Goal: Task Accomplishment & Management: Manage account settings

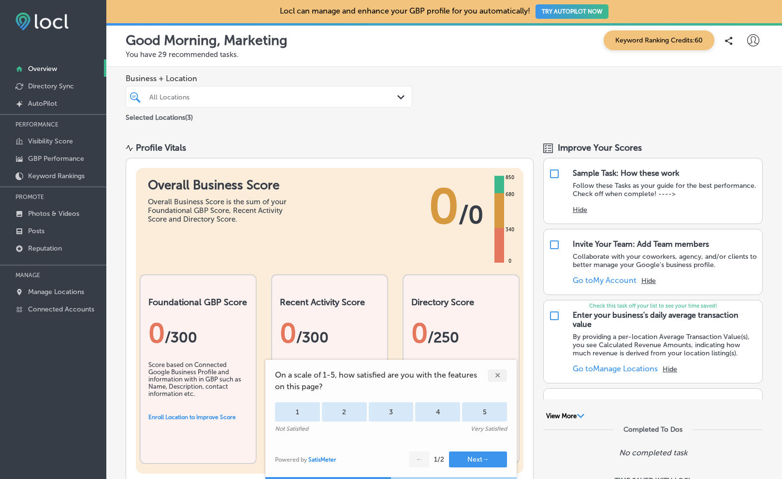
click at [750, 43] on icon at bounding box center [753, 40] width 12 height 12
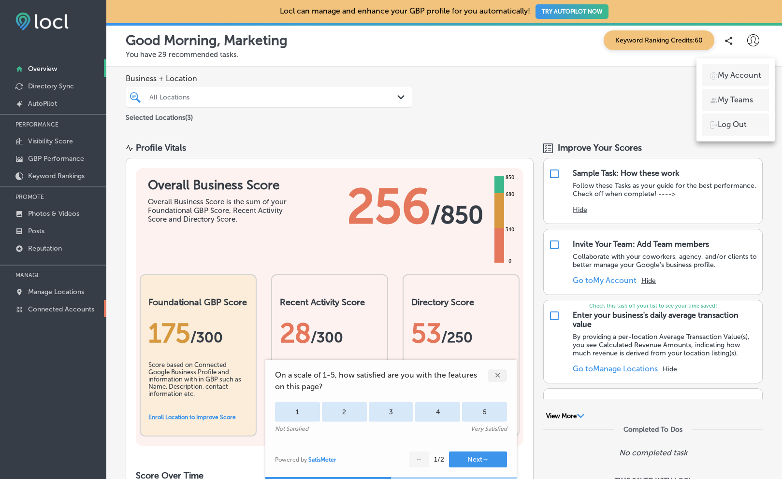
click at [67, 305] on p "Connected Accounts" at bounding box center [61, 309] width 66 height 8
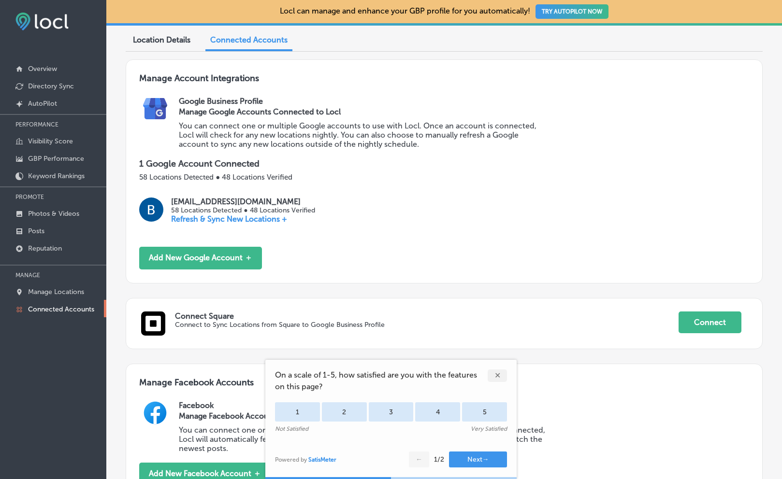
scroll to position [46, 0]
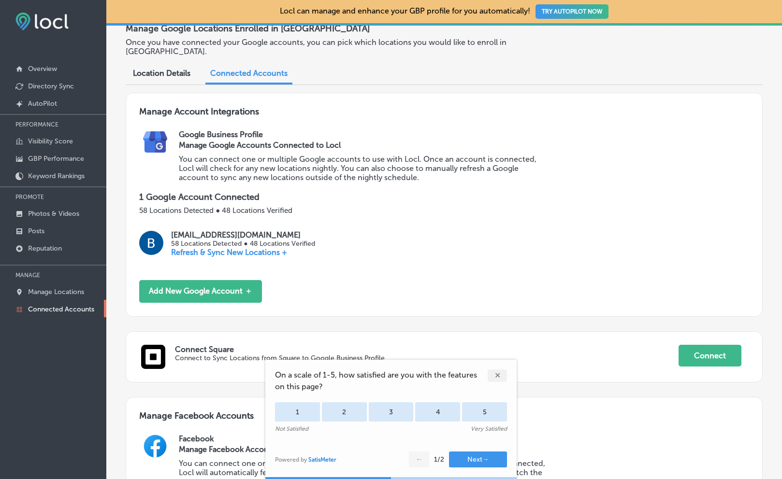
click at [164, 69] on span "Location Details" at bounding box center [161, 73] width 57 height 9
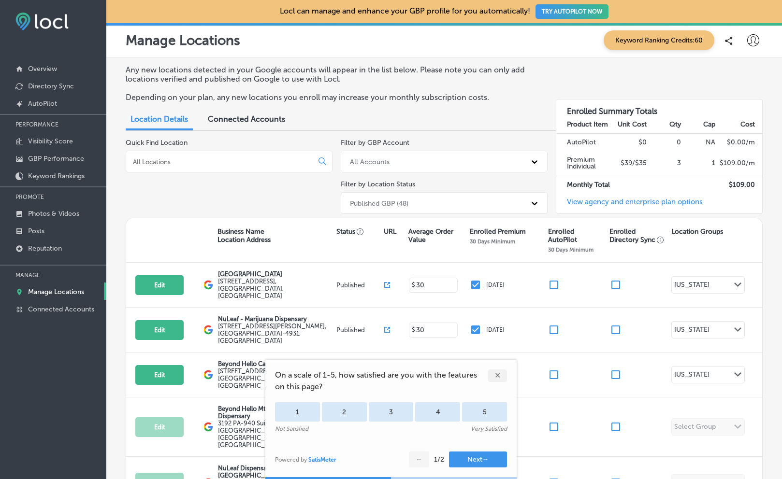
click at [497, 373] on div "✕" at bounding box center [496, 376] width 19 height 13
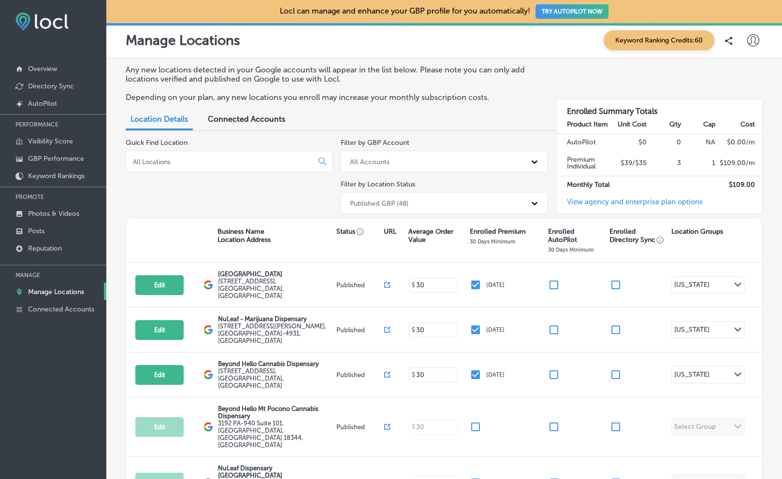
click at [751, 36] on icon at bounding box center [753, 40] width 12 height 12
click at [743, 74] on p "My Account" at bounding box center [738, 76] width 43 height 12
select select "US"
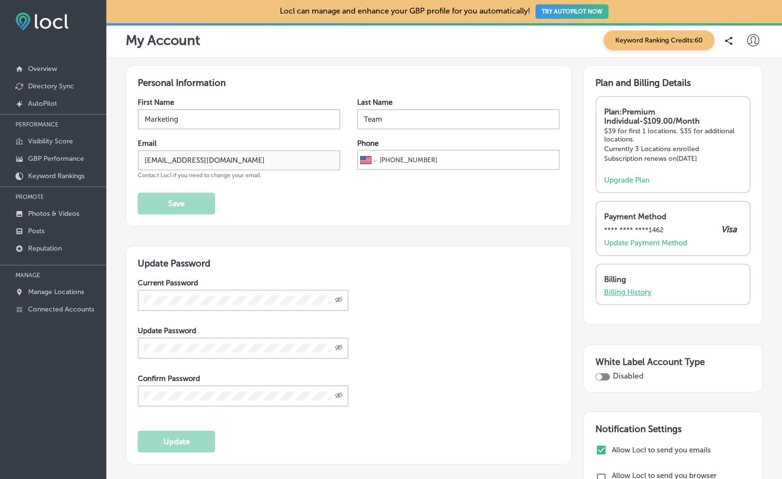
click at [637, 289] on p "Billing History" at bounding box center [627, 292] width 47 height 9
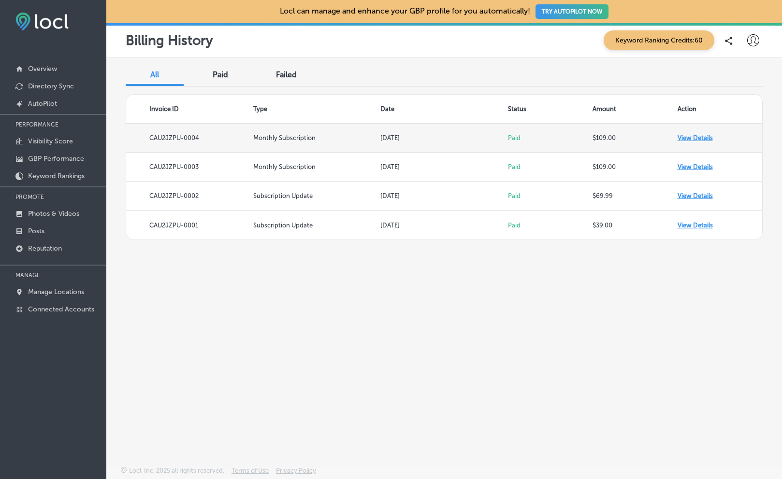
click at [690, 134] on td "View Details" at bounding box center [719, 138] width 85 height 29
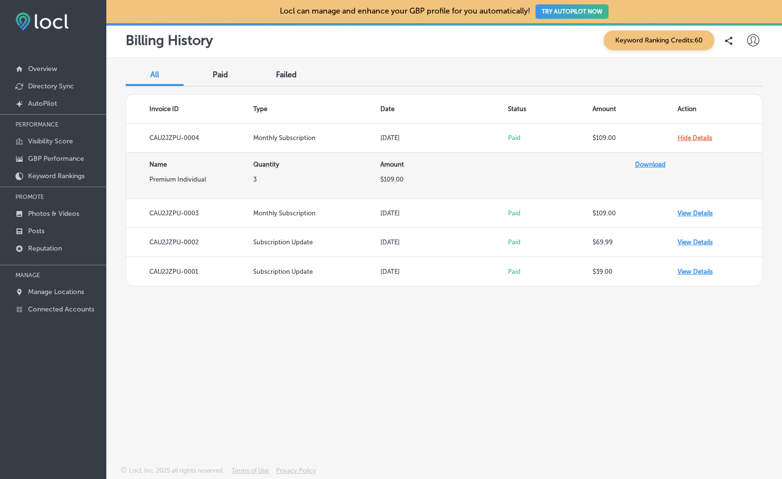
click at [649, 164] on link "Download" at bounding box center [650, 164] width 30 height 7
